Goal: Information Seeking & Learning: Learn about a topic

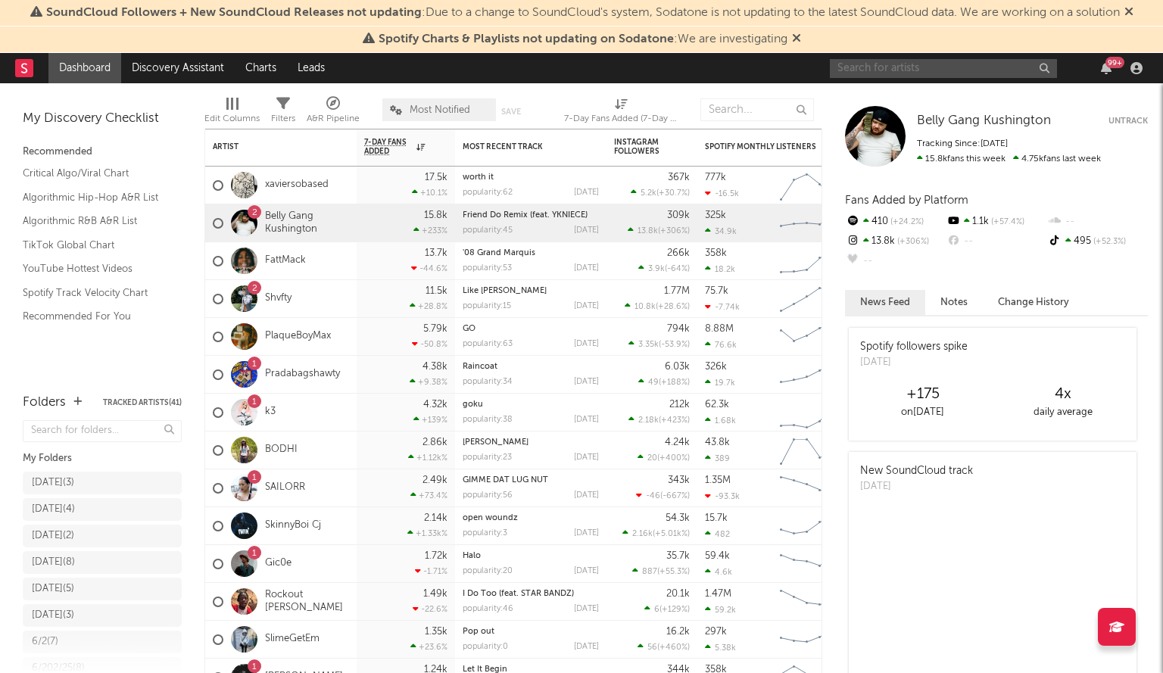
click at [898, 69] on input "text" at bounding box center [943, 68] width 227 height 19
click at [903, 70] on input "idkcap" at bounding box center [943, 68] width 227 height 19
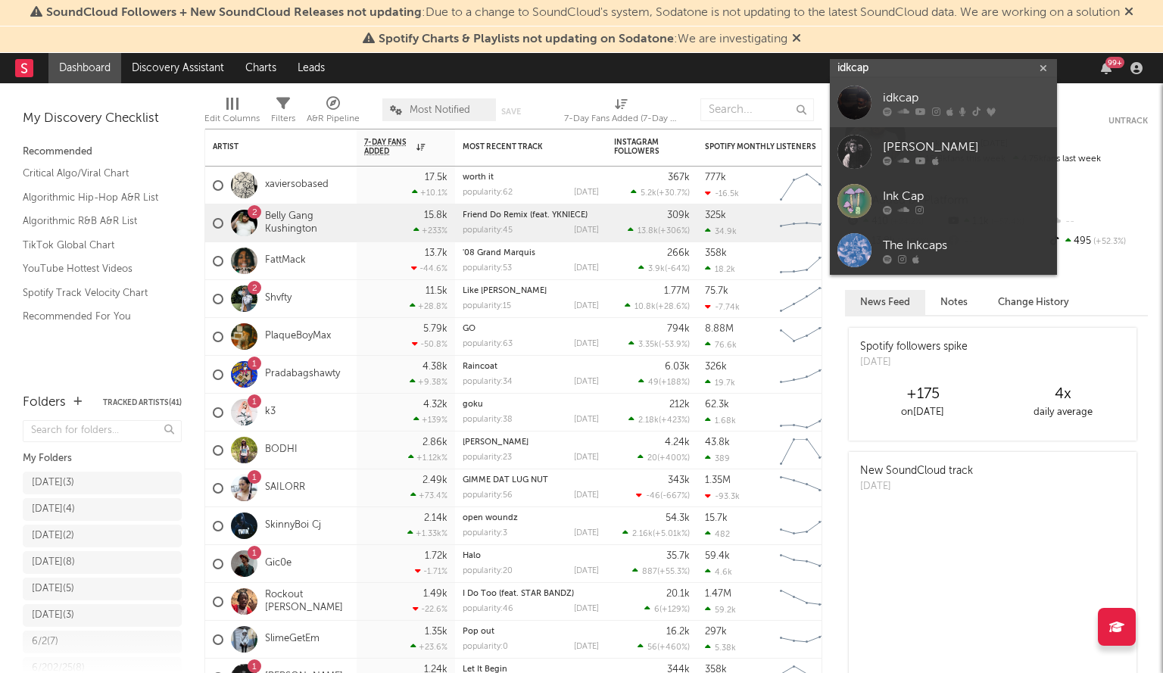
type input "idkcap"
click at [875, 105] on link "idkcap" at bounding box center [943, 102] width 227 height 49
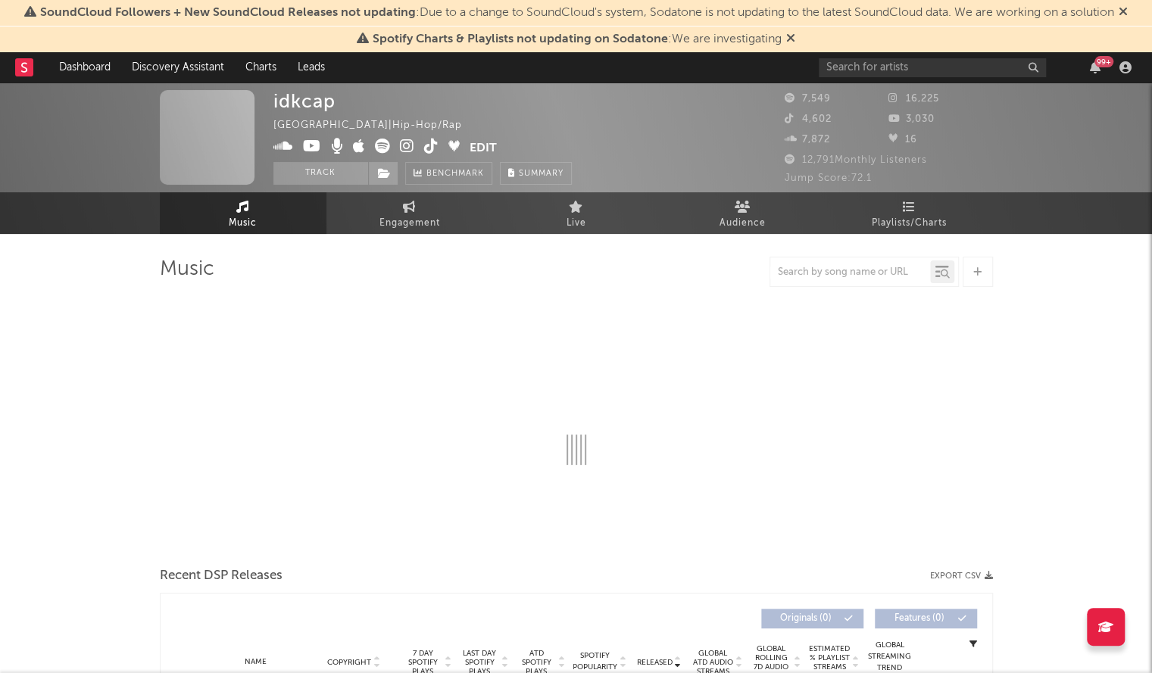
select select "1w"
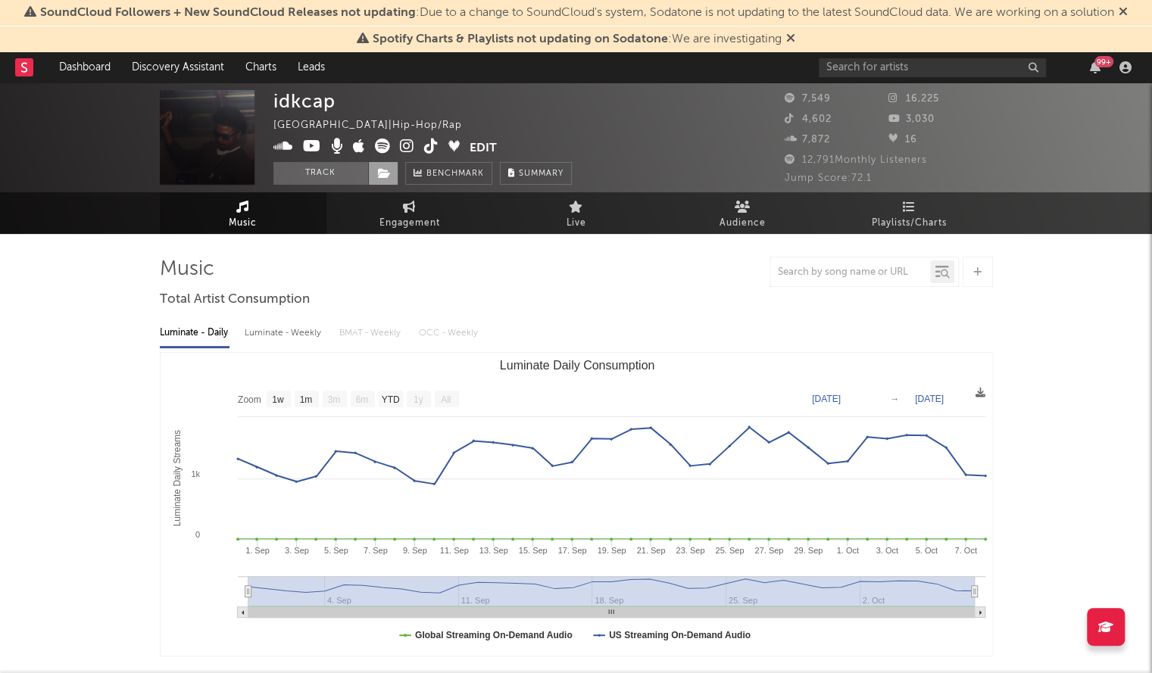
click at [380, 181] on span at bounding box center [383, 173] width 30 height 23
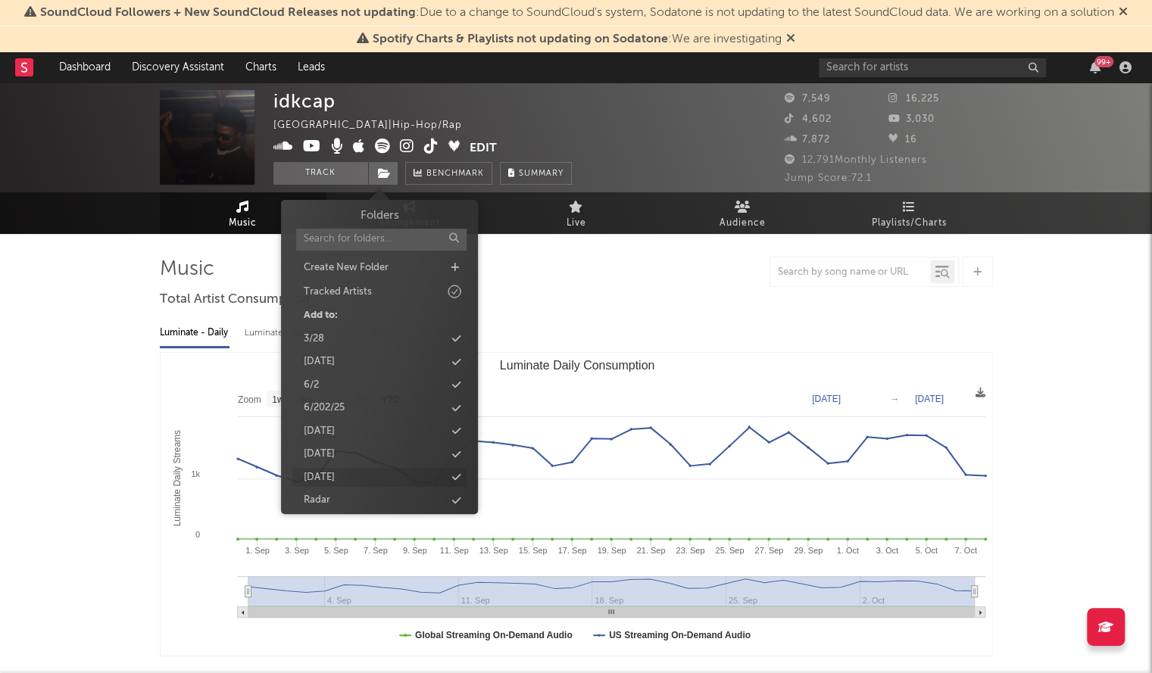
click at [456, 474] on icon at bounding box center [456, 478] width 8 height 10
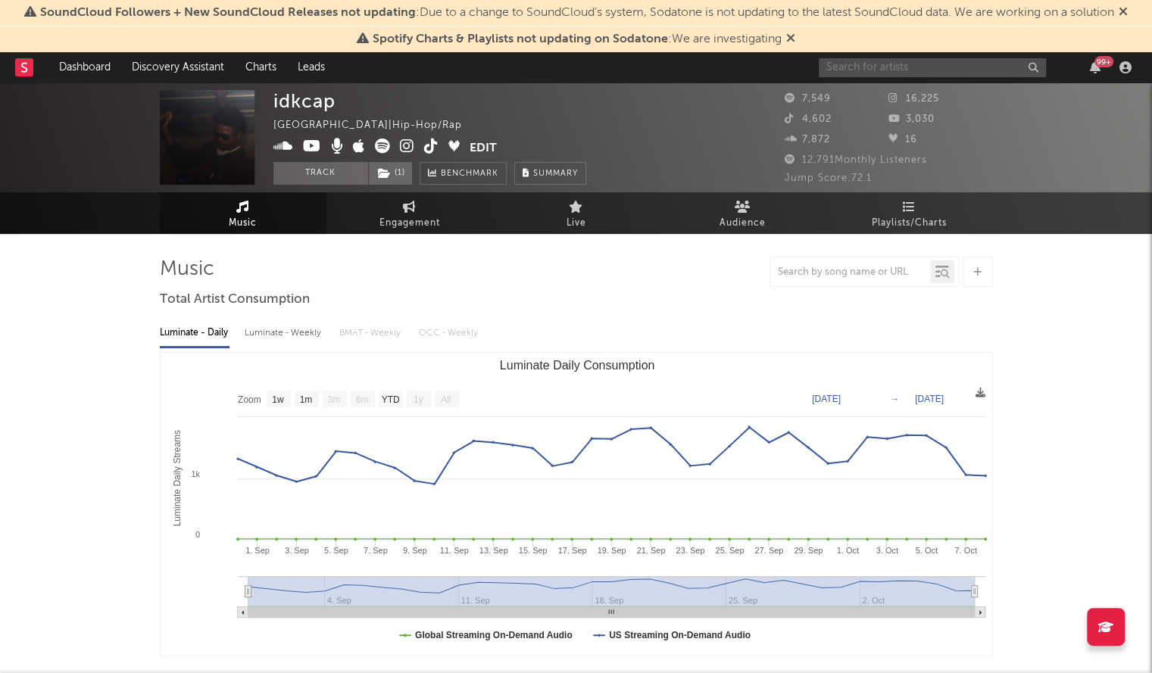
click at [889, 58] on input "text" at bounding box center [932, 67] width 227 height 19
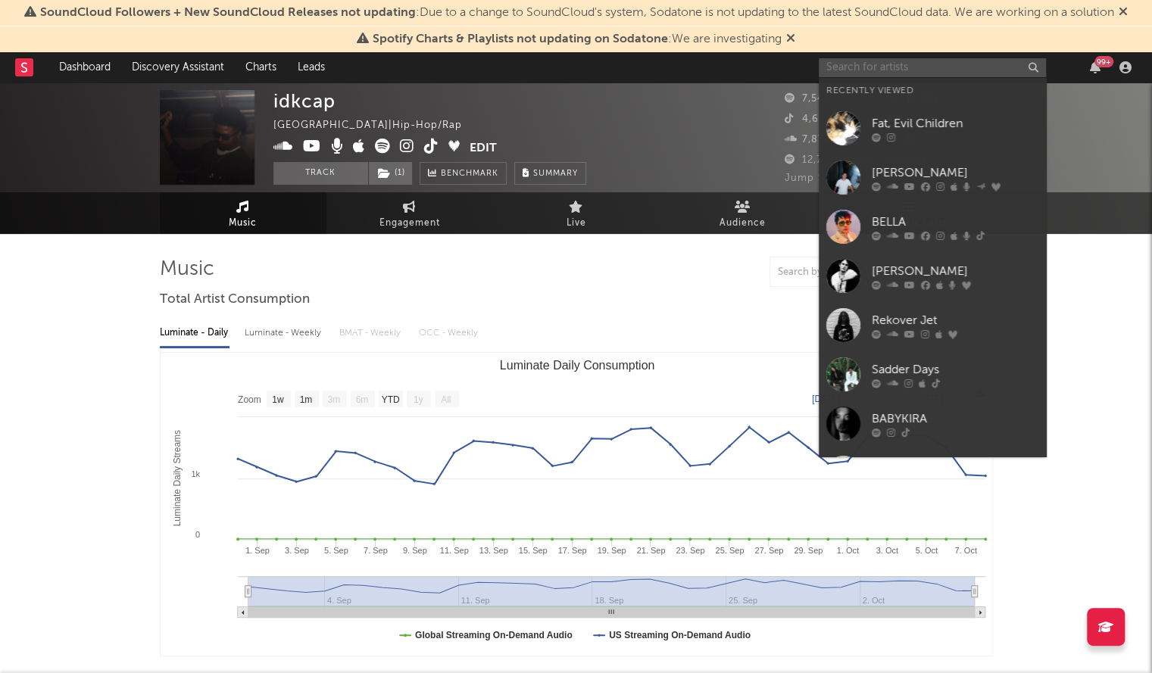
paste input "2letter [PERSON_NAME]"
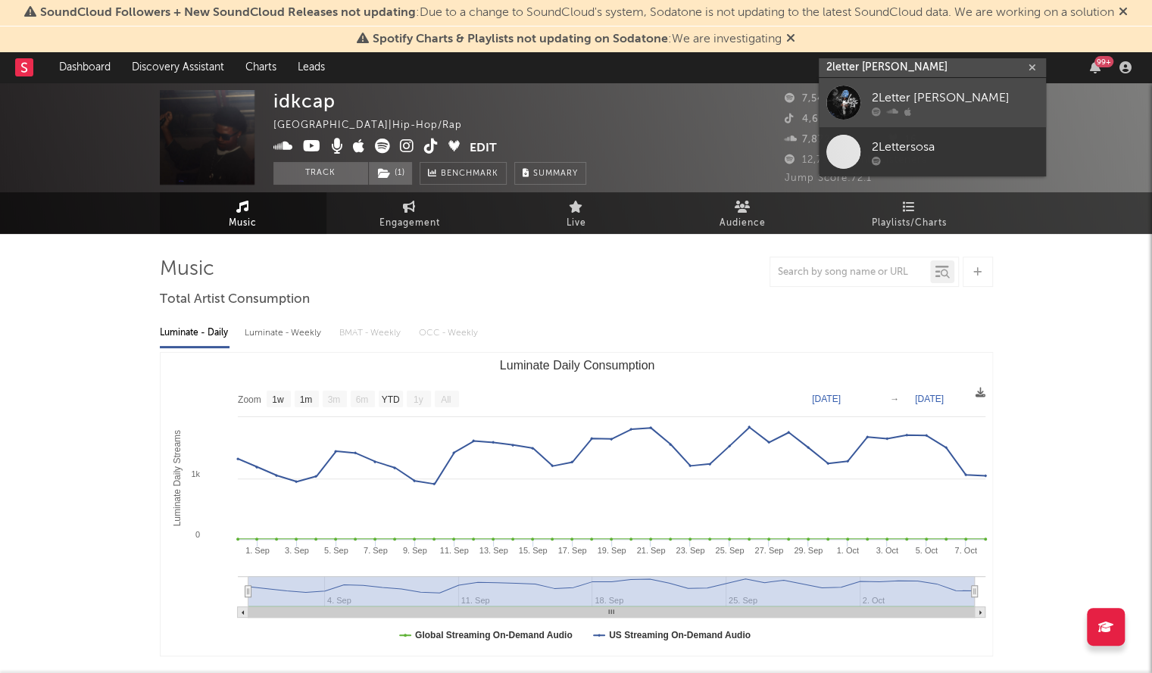
type input "2letter [PERSON_NAME]"
click at [857, 103] on div at bounding box center [843, 103] width 34 height 34
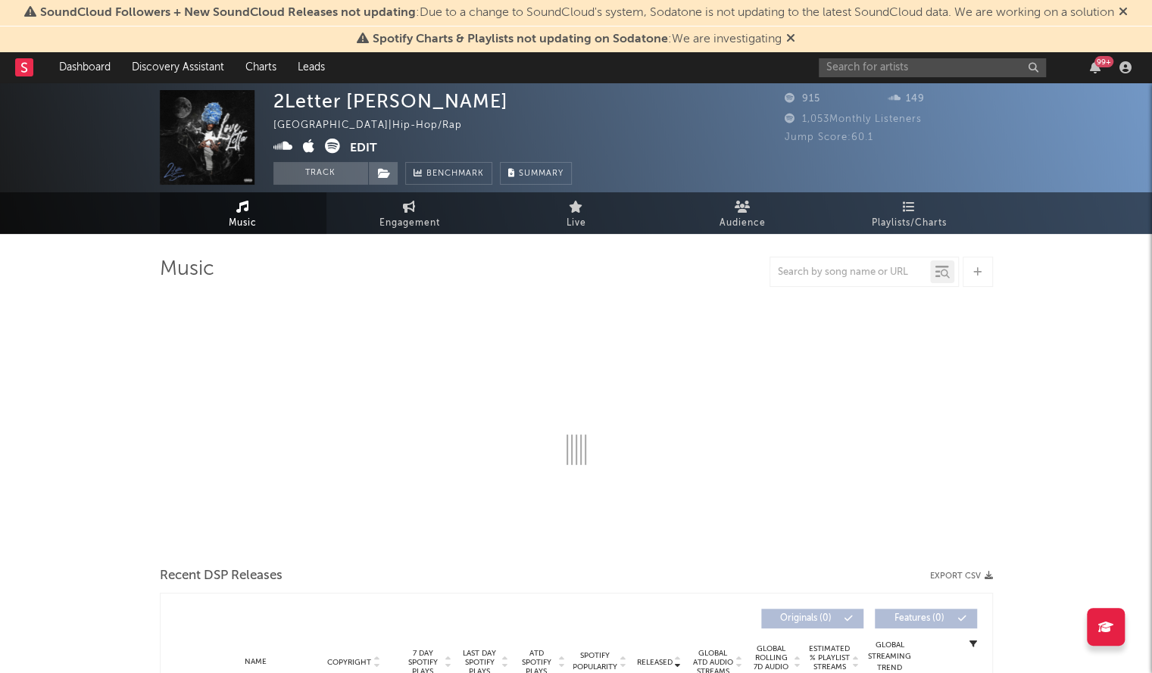
select select "1w"
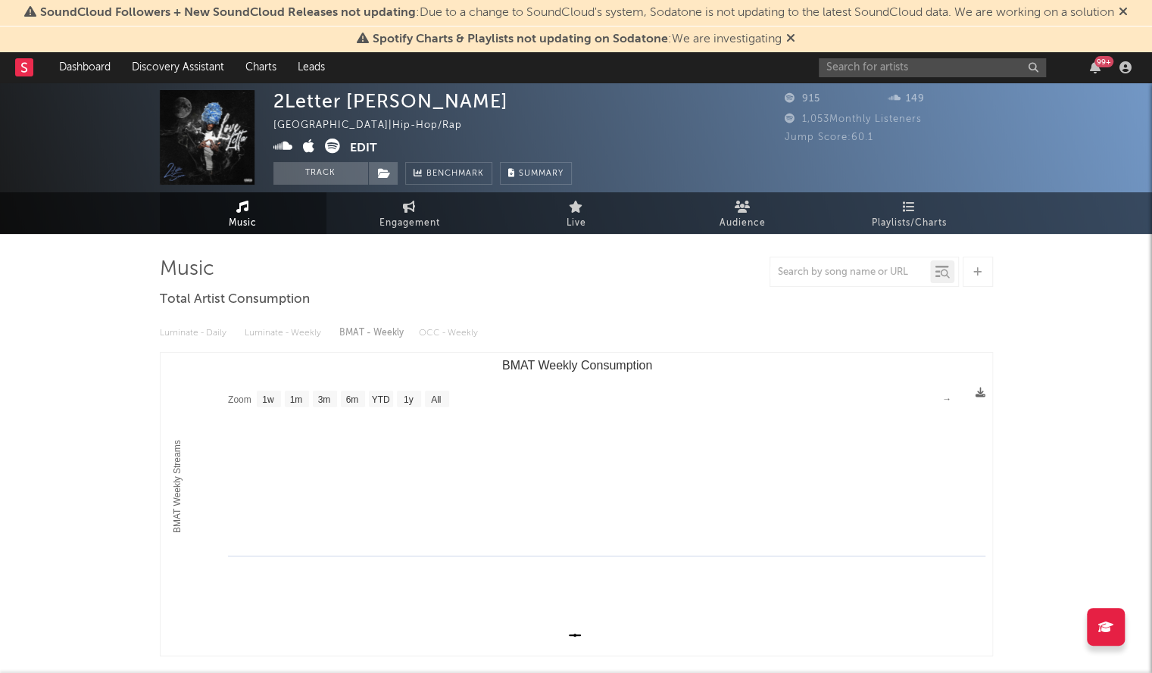
click at [833, 78] on div "99 +" at bounding box center [978, 67] width 318 height 30
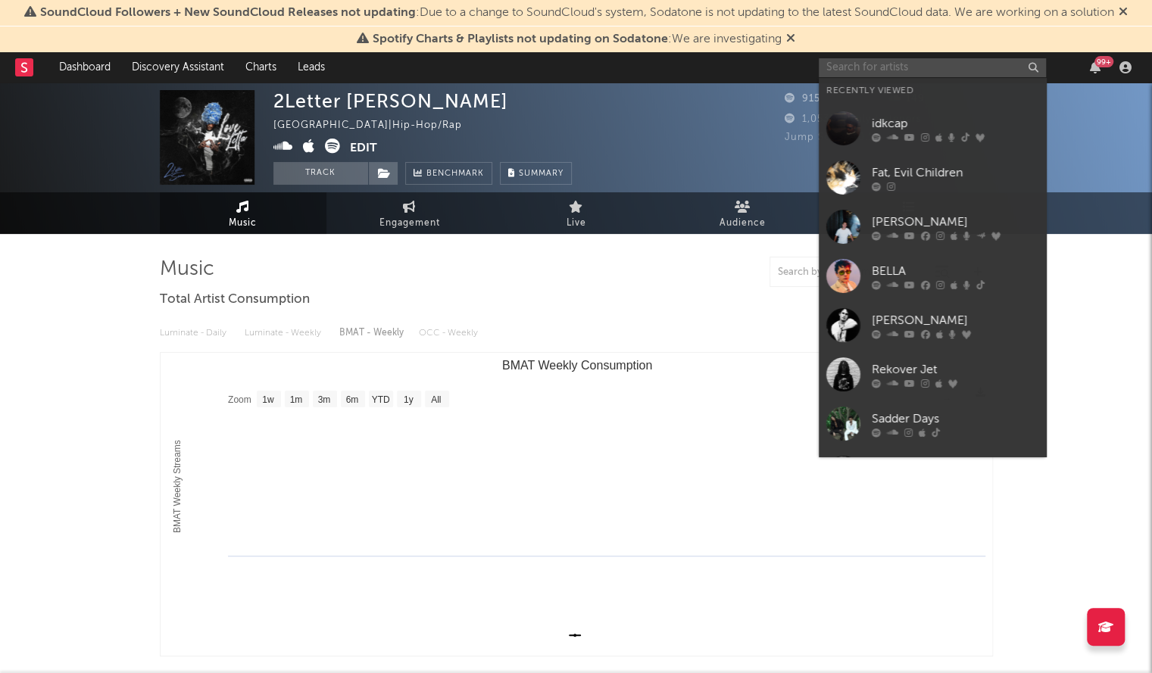
click at [833, 72] on input "text" at bounding box center [932, 67] width 227 height 19
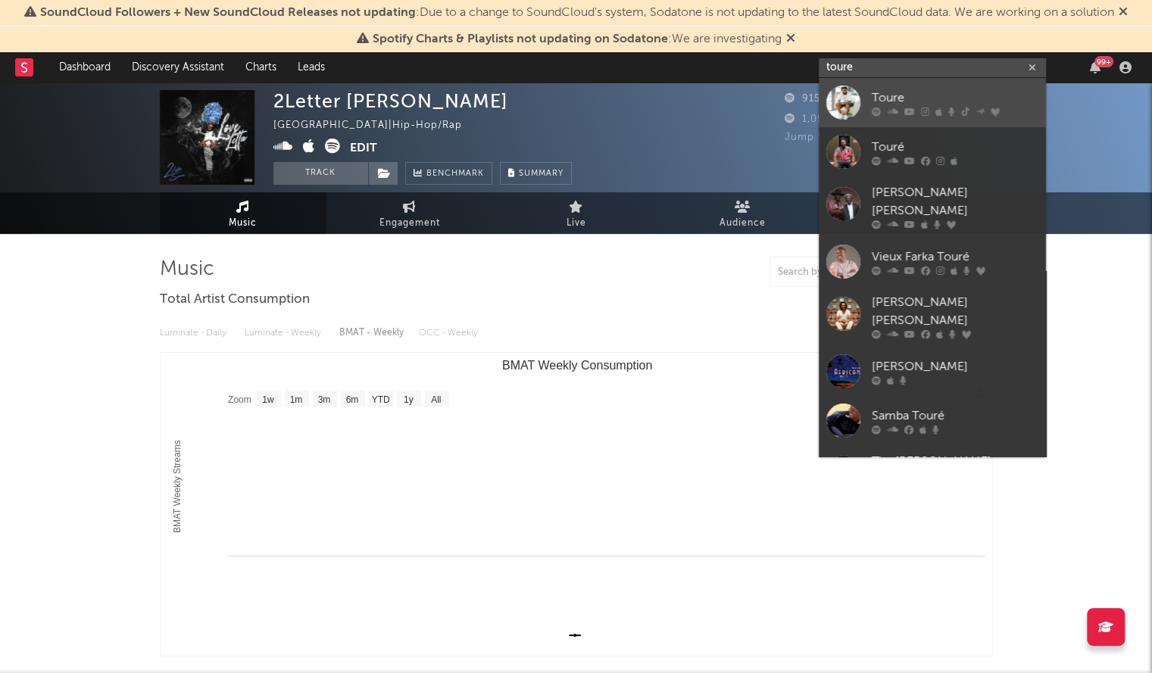
type input "toure"
click at [853, 87] on div at bounding box center [843, 103] width 34 height 34
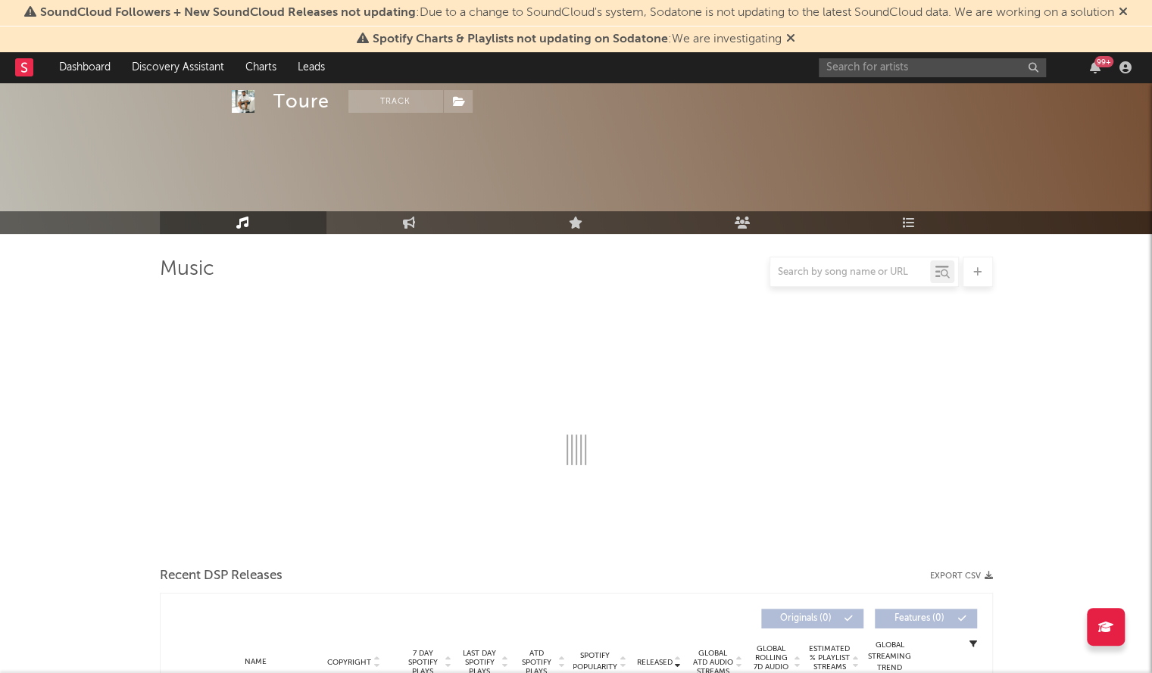
select select "6m"
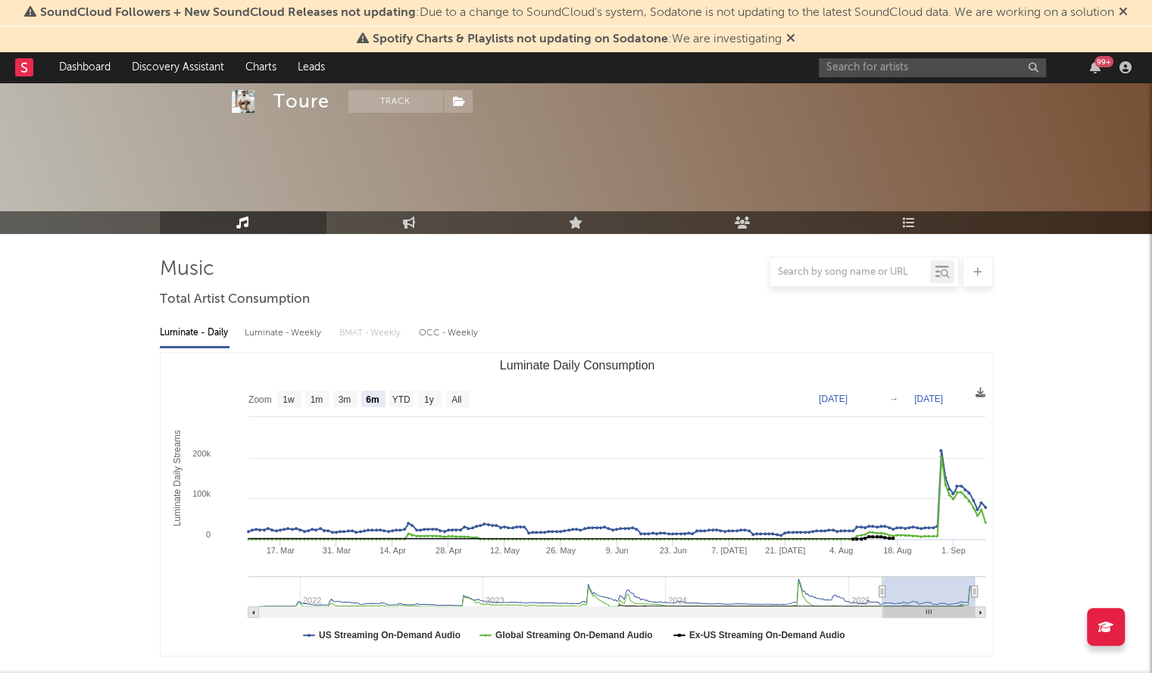
scroll to position [578, 0]
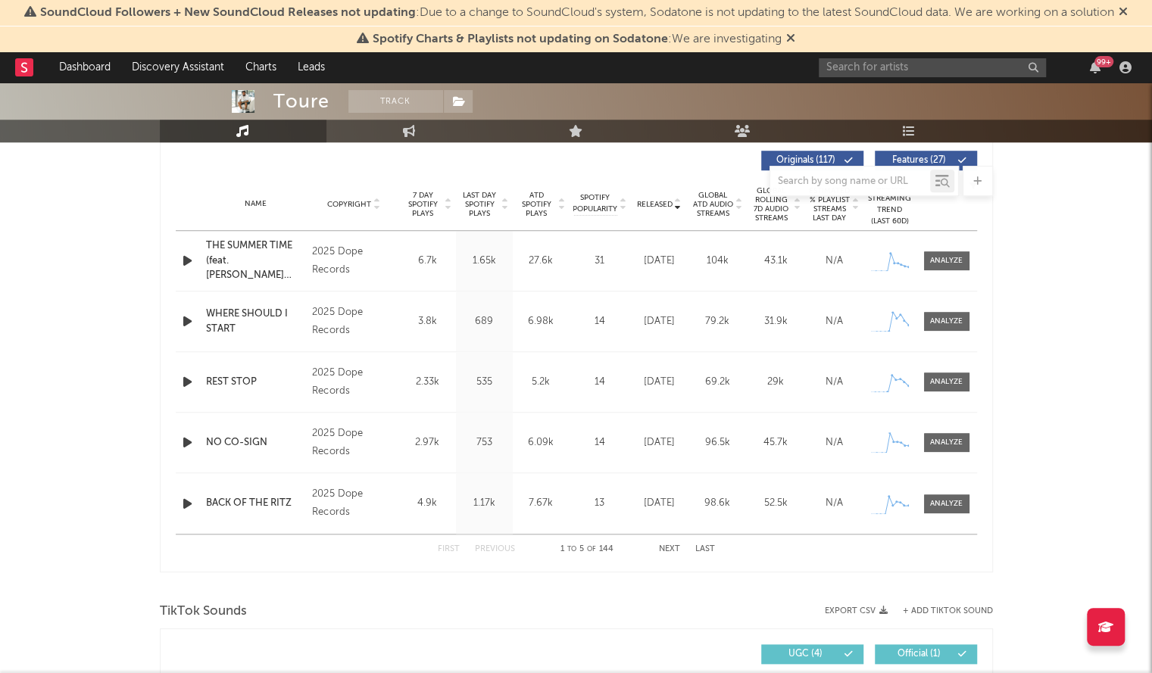
click at [663, 551] on button "Next" at bounding box center [669, 549] width 21 height 8
click at [439, 553] on button "First" at bounding box center [449, 549] width 22 height 8
click at [704, 204] on span "Global ATD Audio Streams" at bounding box center [713, 204] width 42 height 27
click at [192, 323] on icon "button" at bounding box center [187, 321] width 16 height 19
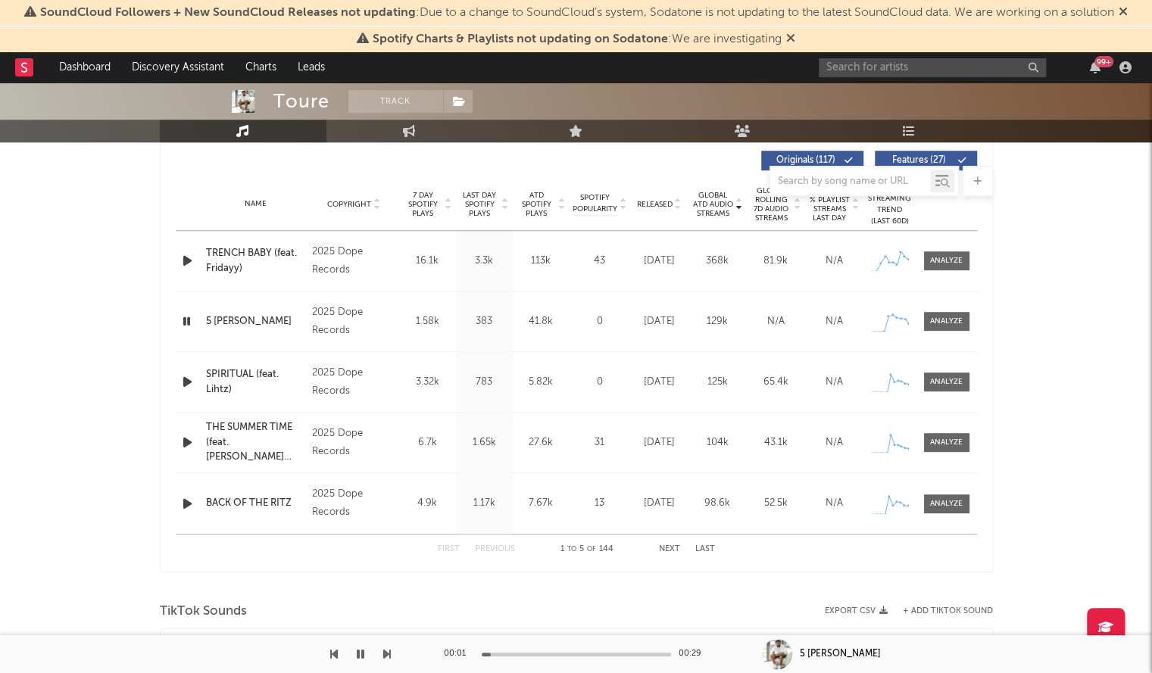
click at [536, 654] on div at bounding box center [576, 655] width 189 height 4
click at [359, 660] on icon "button" at bounding box center [361, 654] width 8 height 12
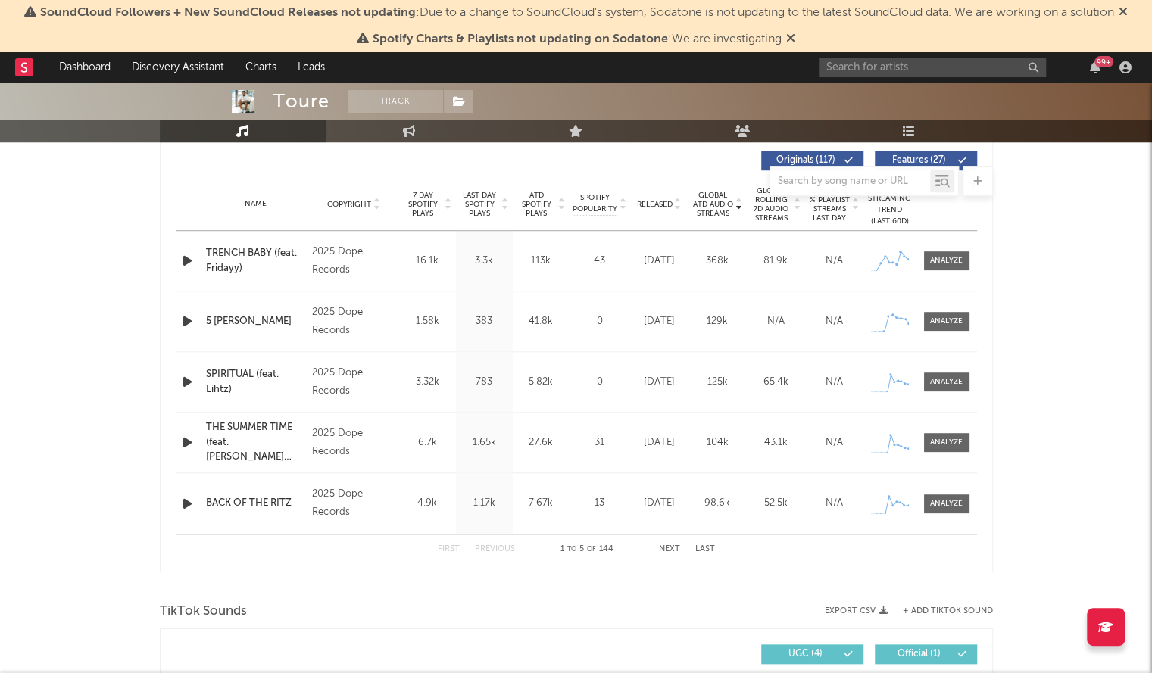
scroll to position [558, 0]
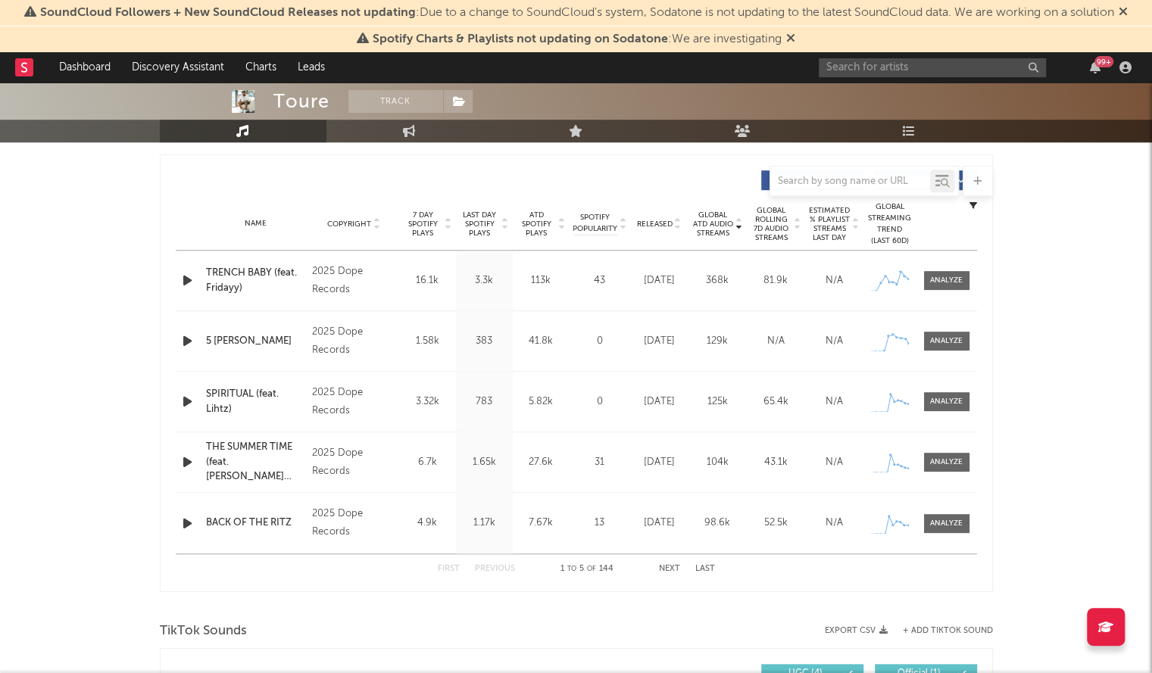
click at [186, 393] on icon "button" at bounding box center [187, 401] width 16 height 19
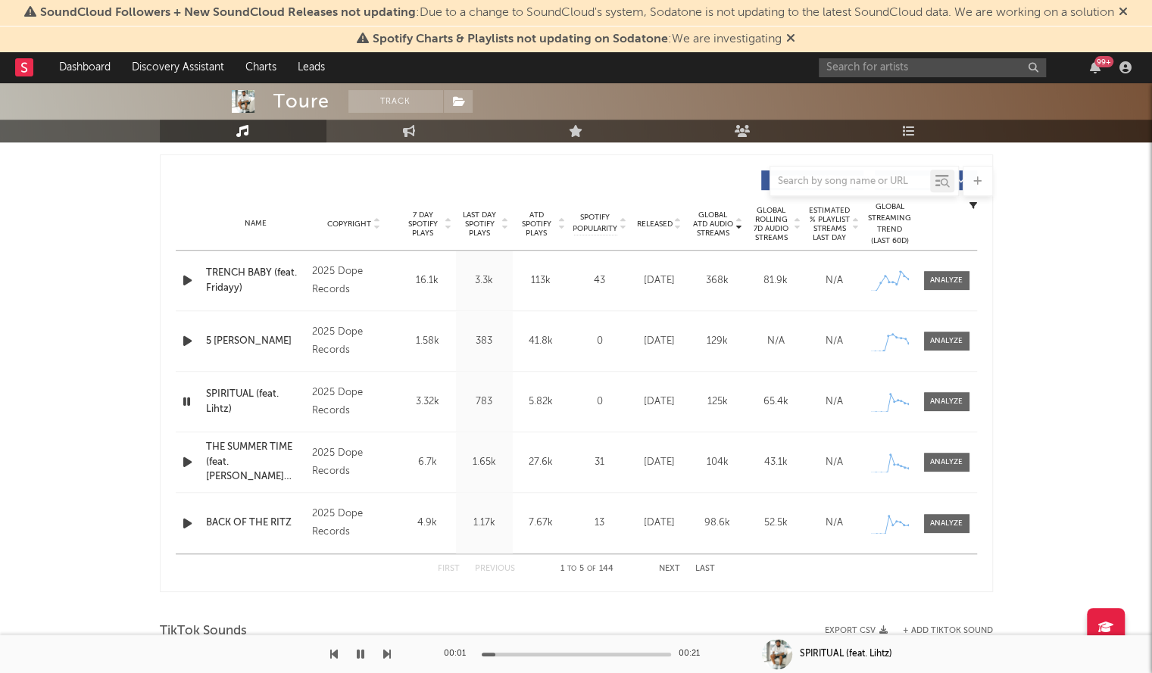
click at [188, 396] on icon "button" at bounding box center [186, 401] width 14 height 19
